Goal: Task Accomplishment & Management: Use online tool/utility

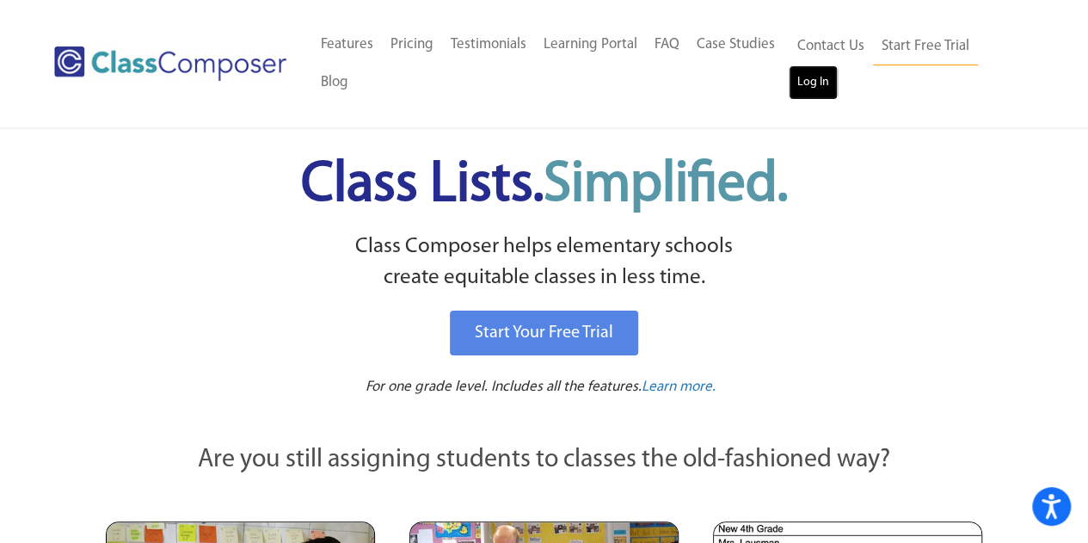
click at [822, 89] on link "Log In" at bounding box center [813, 82] width 49 height 34
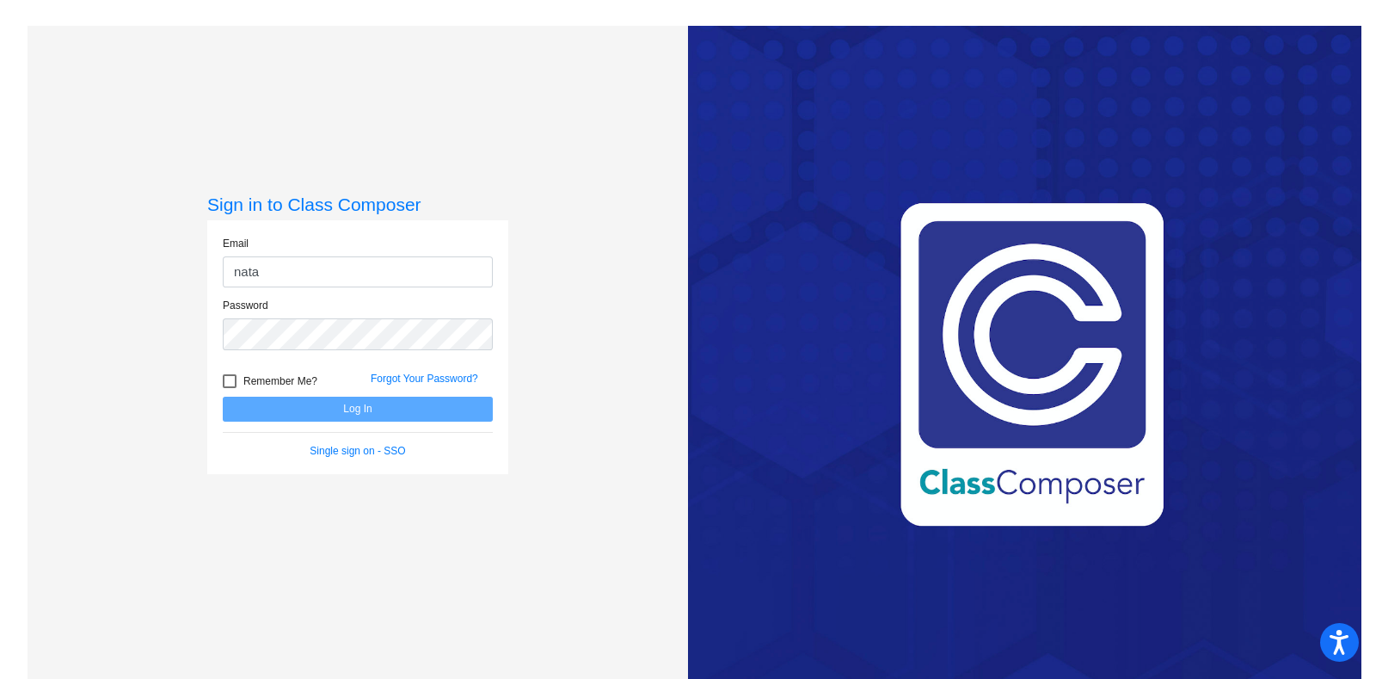
type input "[PERSON_NAME][EMAIL_ADDRESS][PERSON_NAME][DOMAIN_NAME]"
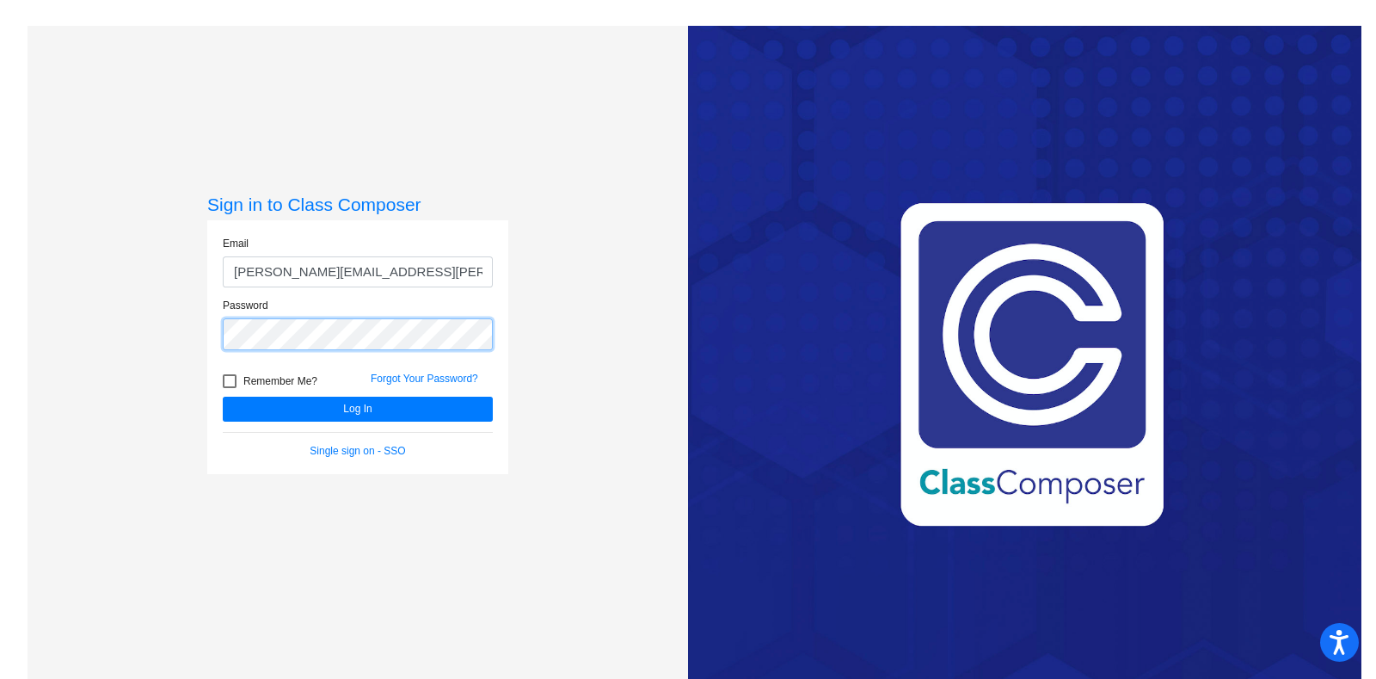
click at [223, 396] on button "Log In" at bounding box center [358, 408] width 270 height 25
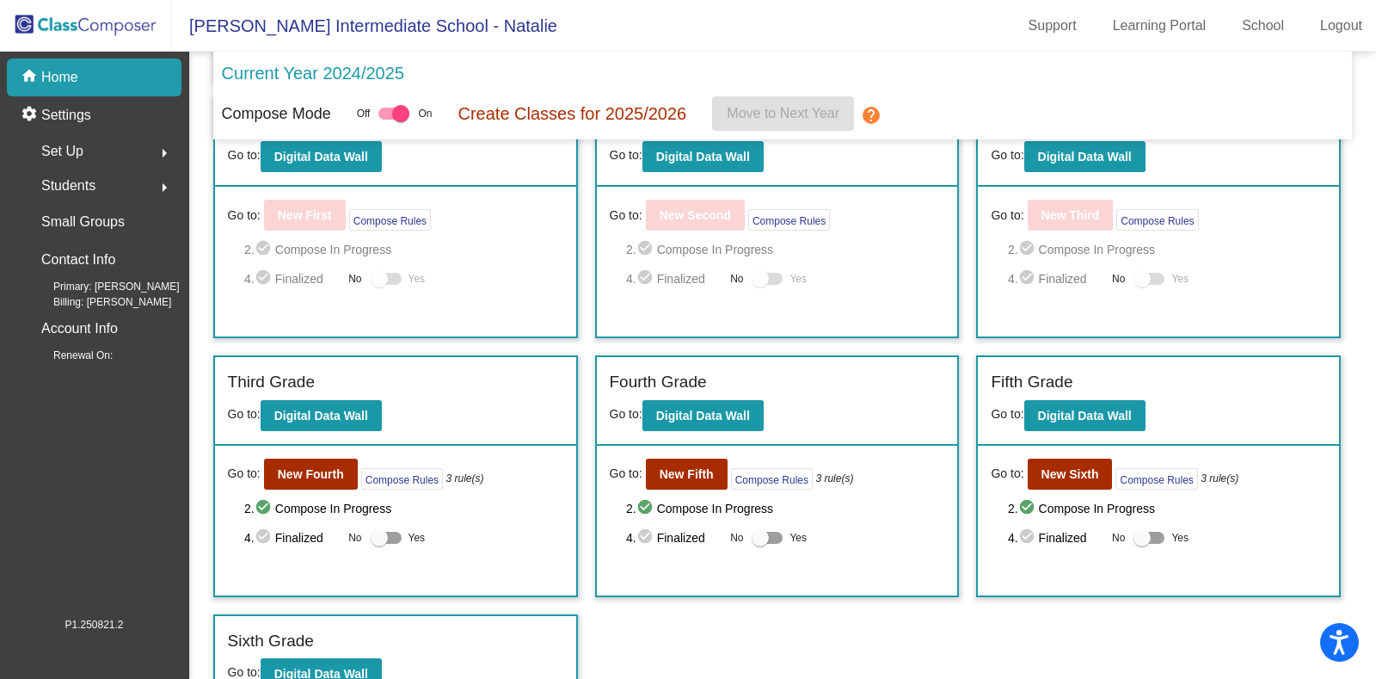
scroll to position [333, 0]
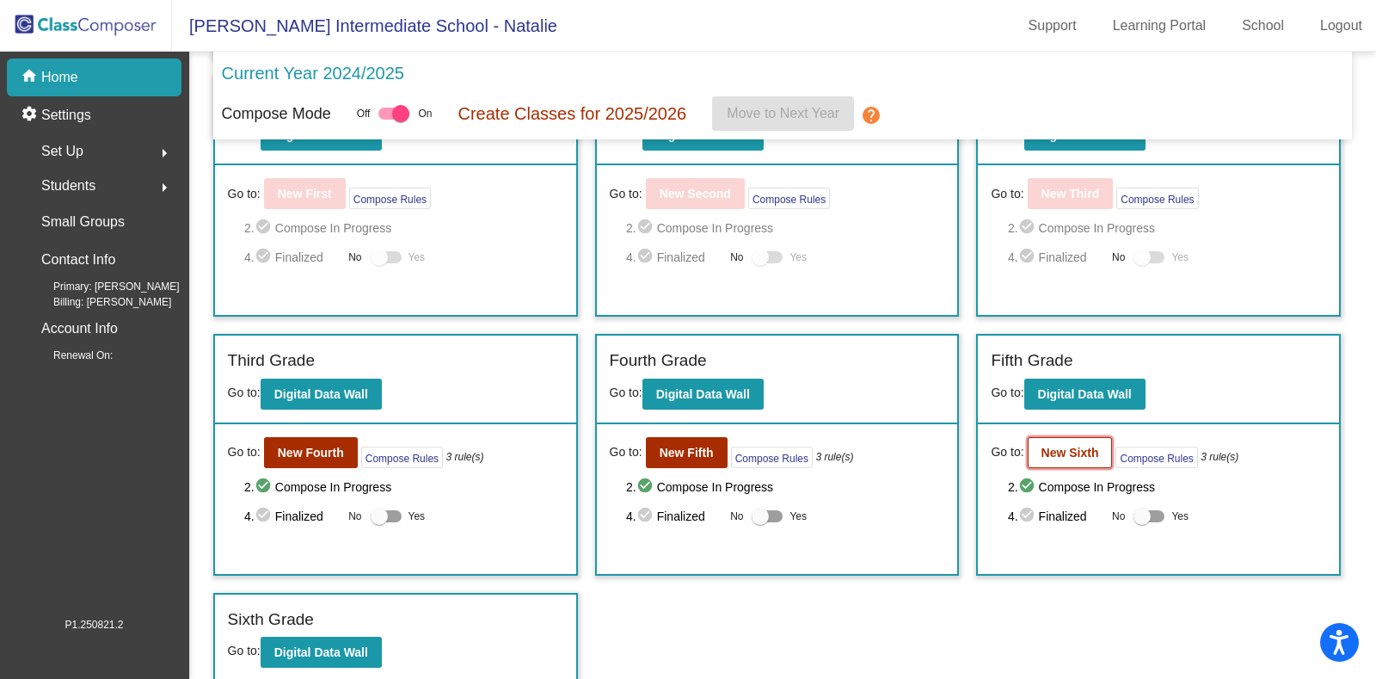
click at [1066, 451] on b "New Sixth" at bounding box center [1070, 452] width 58 height 14
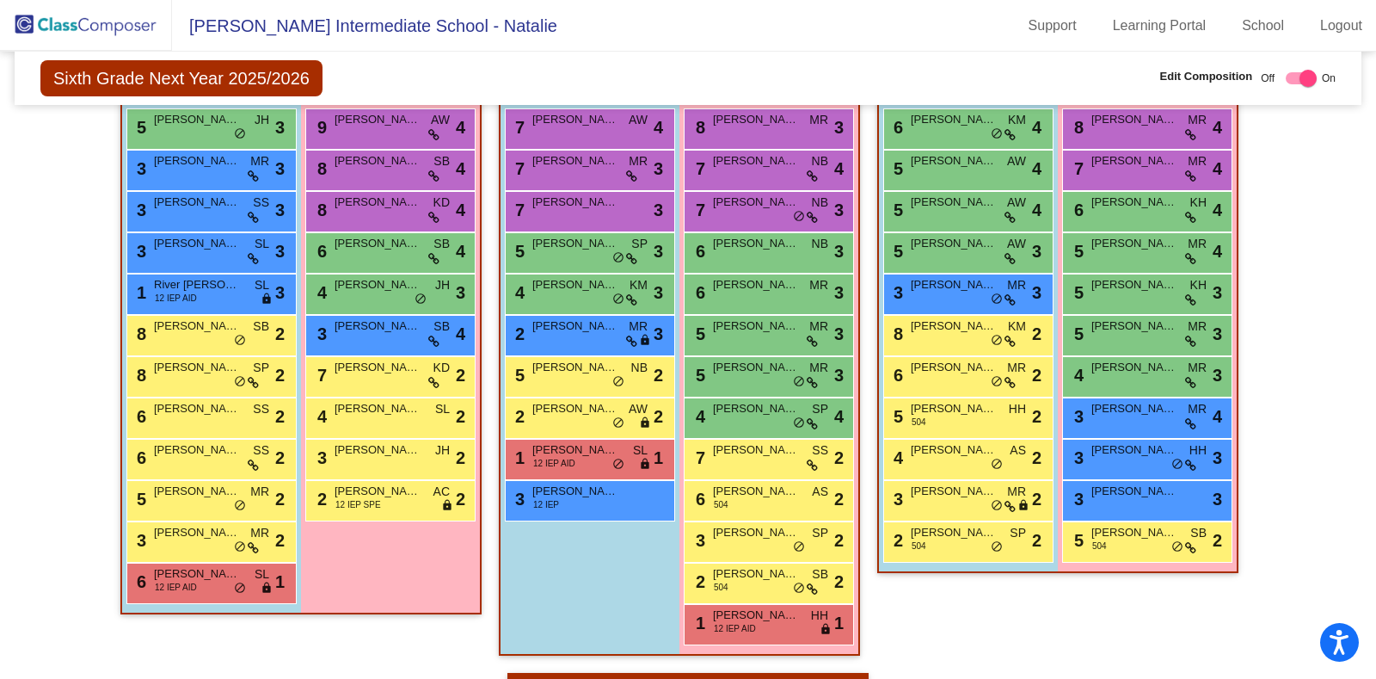
scroll to position [3645, 0]
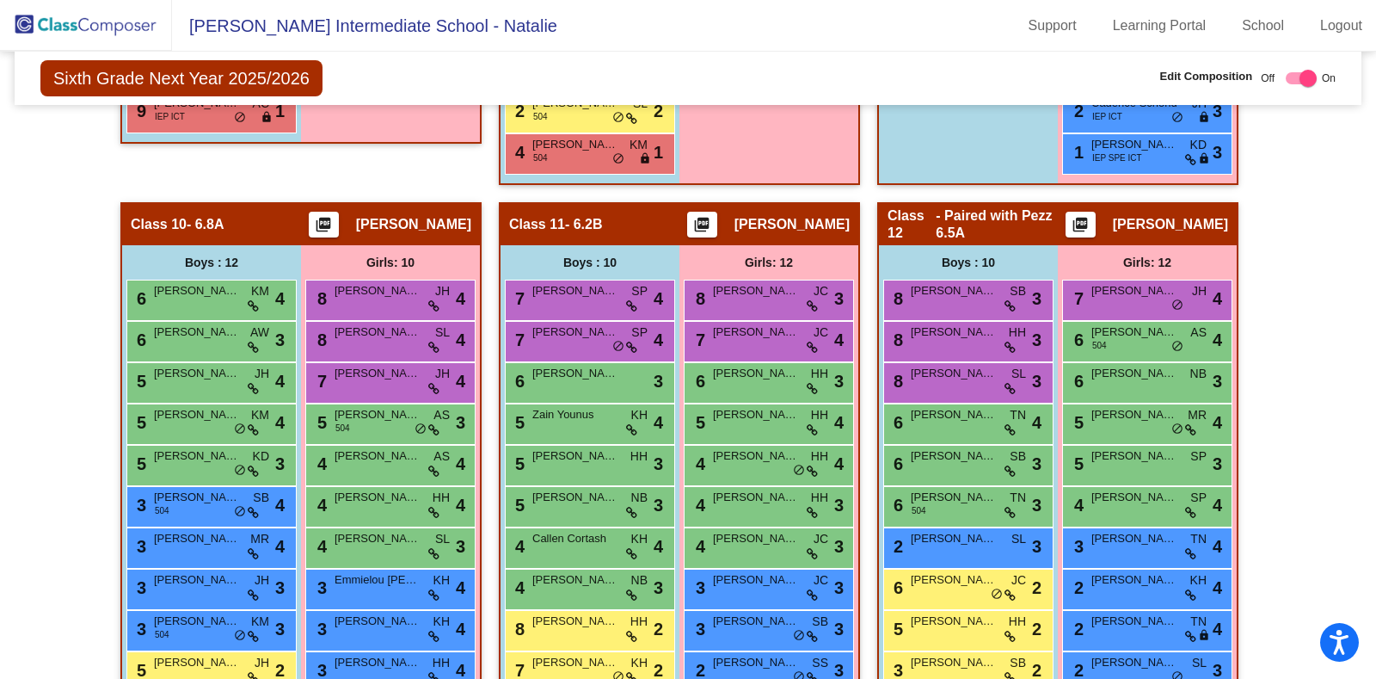
scroll to position [2257, 0]
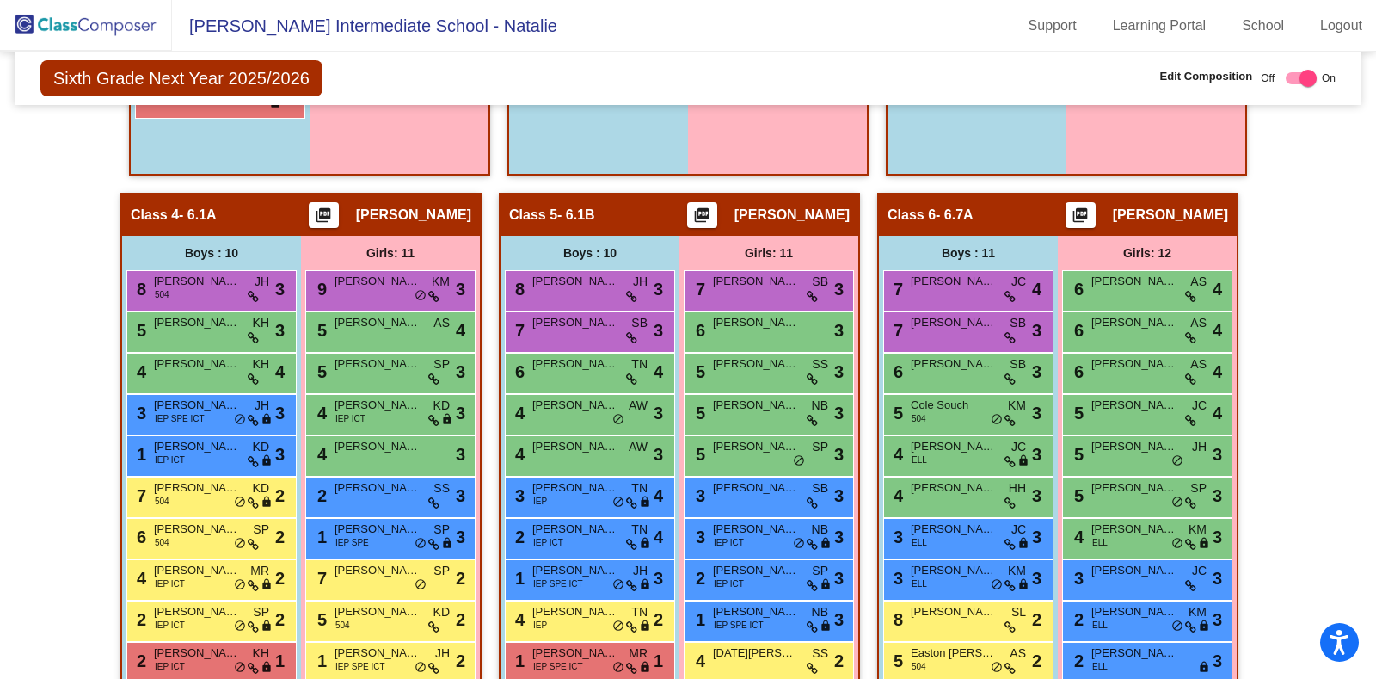
scroll to position [1092, 0]
